Goal: Information Seeking & Learning: Learn about a topic

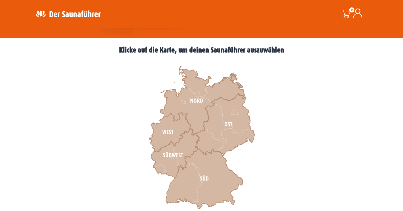
scroll to position [146, 0]
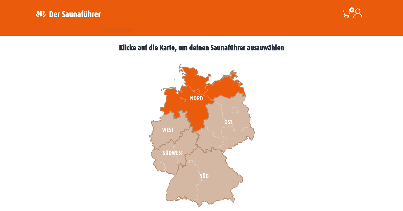
click at [198, 120] on icon at bounding box center [202, 98] width 85 height 69
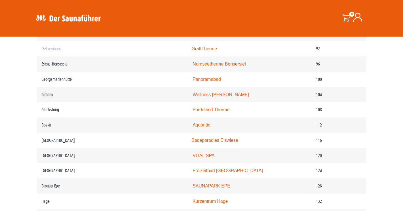
scroll to position [590, 0]
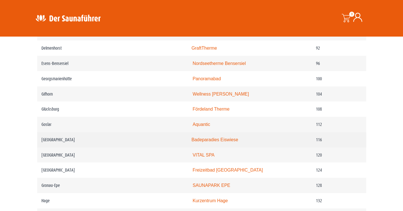
click at [209, 142] on link "Badeparadies Eiswiese" at bounding box center [214, 139] width 47 height 5
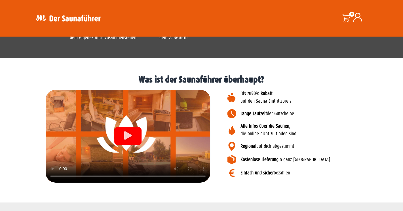
scroll to position [604, 0]
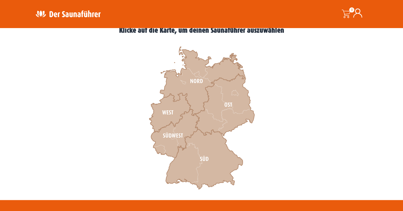
scroll to position [179, 0]
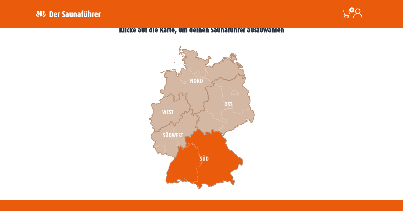
click at [189, 175] on icon at bounding box center [203, 158] width 77 height 60
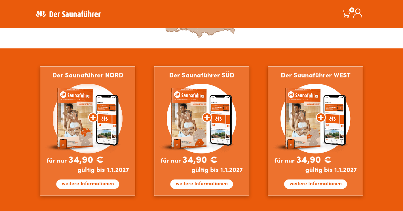
scroll to position [333, 0]
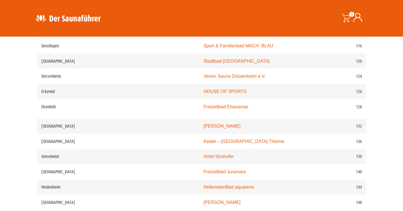
scroll to position [653, 0]
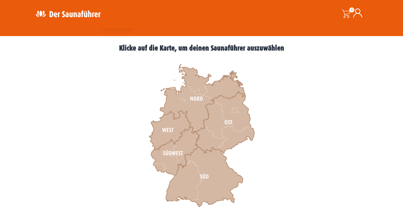
scroll to position [146, 0]
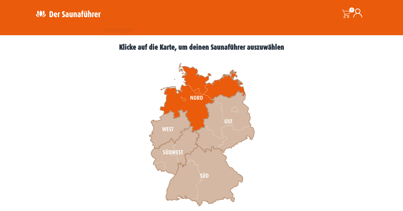
click at [198, 105] on icon at bounding box center [202, 97] width 85 height 69
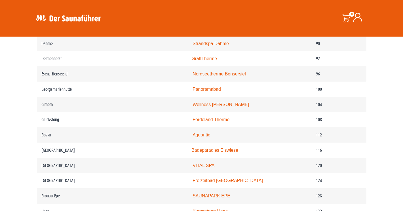
scroll to position [580, 0]
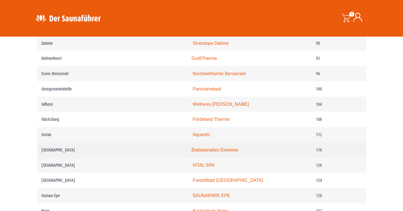
click at [207, 152] on link "Badeparadies Eiswiese" at bounding box center [214, 149] width 47 height 5
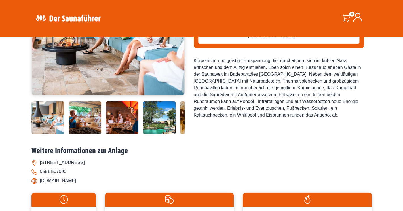
scroll to position [127, 0]
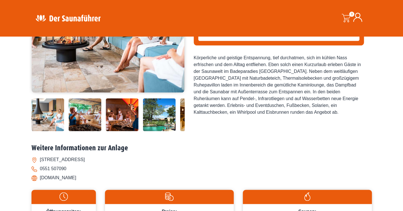
click at [84, 124] on img at bounding box center [85, 114] width 33 height 33
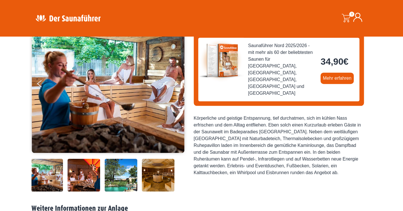
scroll to position [67, 0]
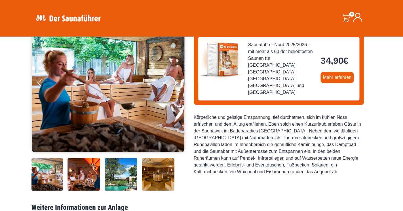
click at [124, 182] on img at bounding box center [121, 174] width 33 height 33
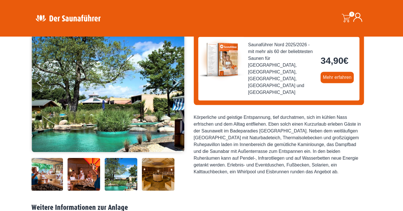
click at [156, 180] on img at bounding box center [158, 174] width 33 height 33
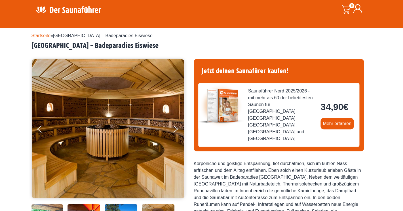
scroll to position [0, 0]
